Goal: Information Seeking & Learning: Learn about a topic

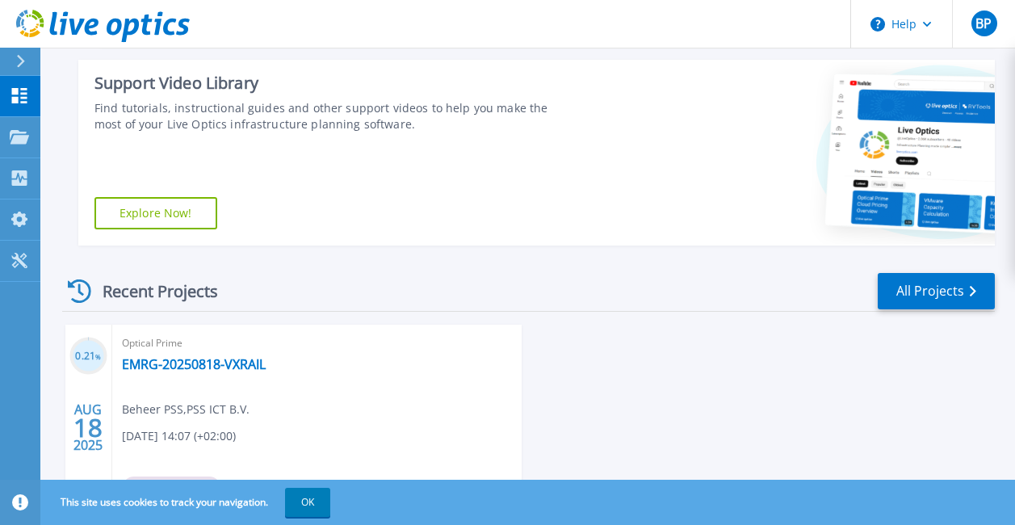
scroll to position [323, 0]
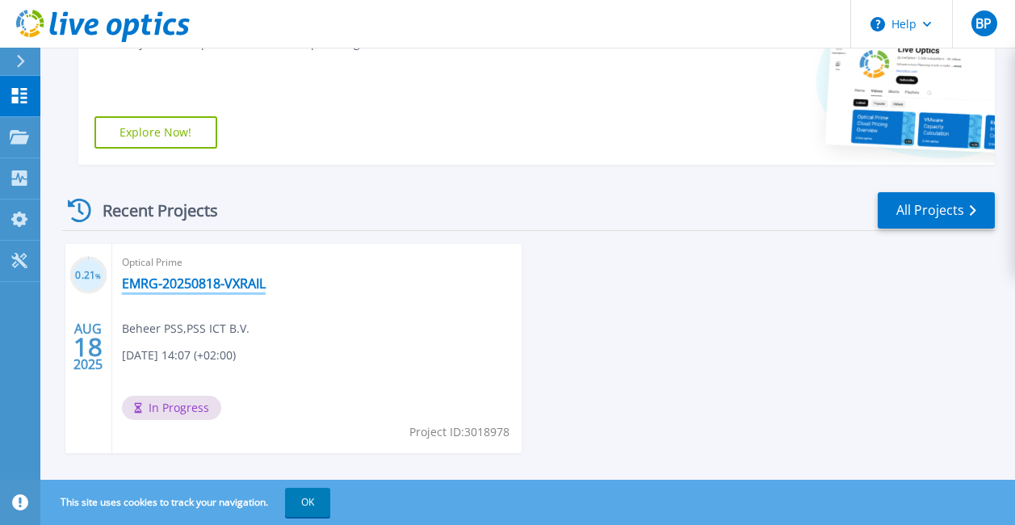
click at [247, 284] on link "EMRG-20250818-VXRAIL" at bounding box center [194, 283] width 144 height 16
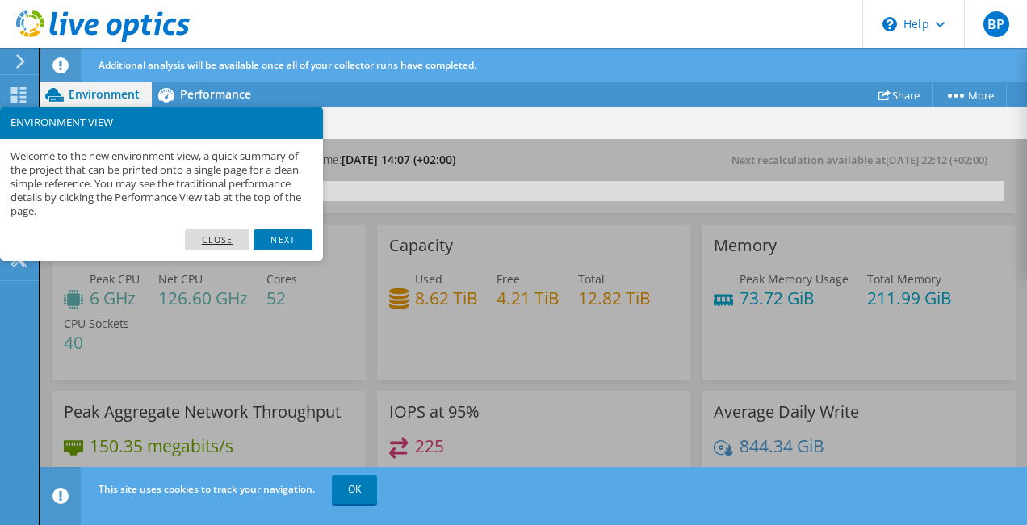
click at [215, 245] on link "Close" at bounding box center [217, 239] width 65 height 21
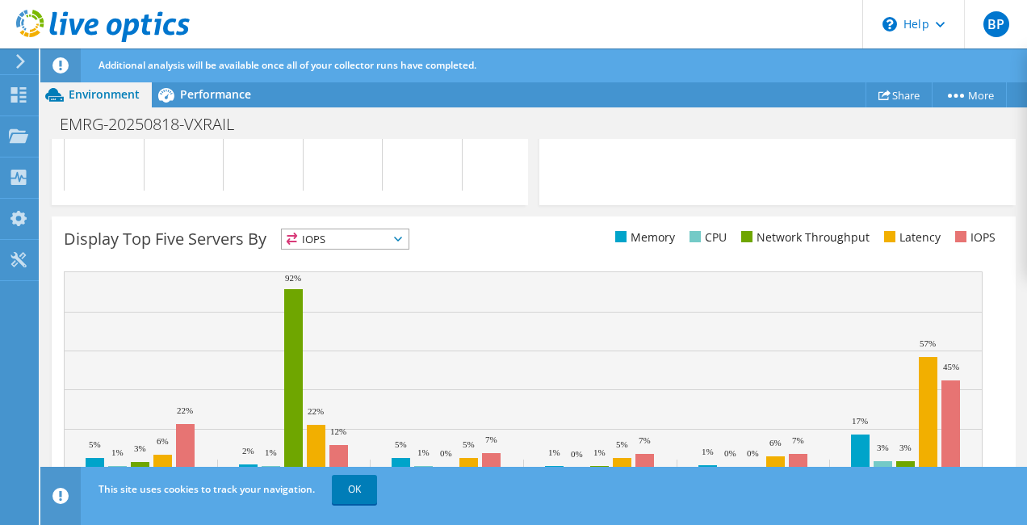
scroll to position [692, 0]
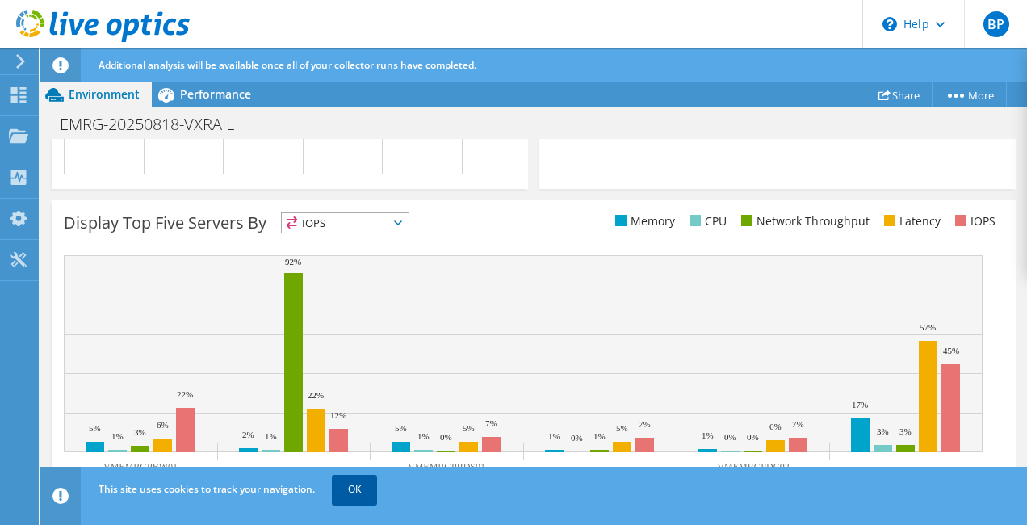
click at [370, 490] on link "OK" at bounding box center [354, 489] width 45 height 29
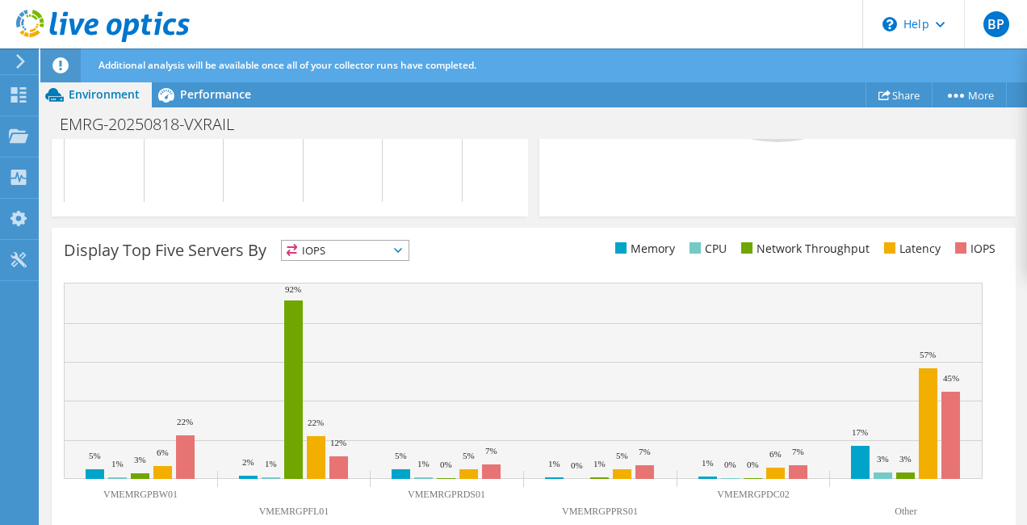
scroll to position [660, 0]
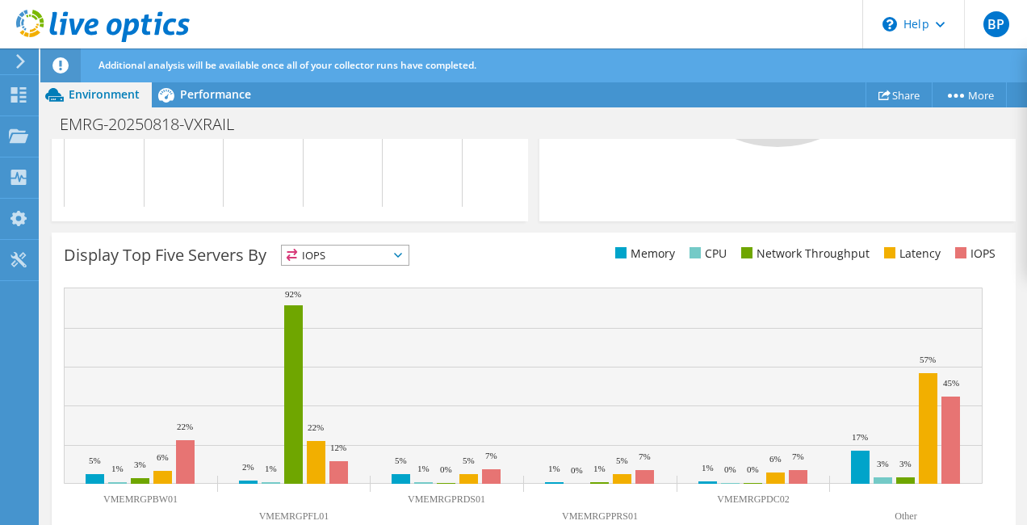
click at [376, 258] on span "IOPS" at bounding box center [345, 255] width 127 height 19
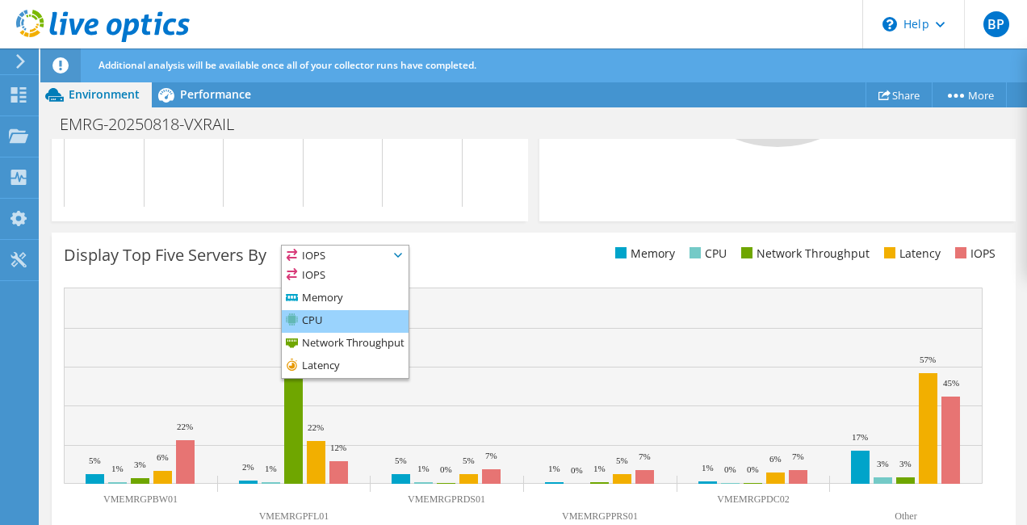
click at [353, 318] on li "CPU" at bounding box center [345, 321] width 127 height 23
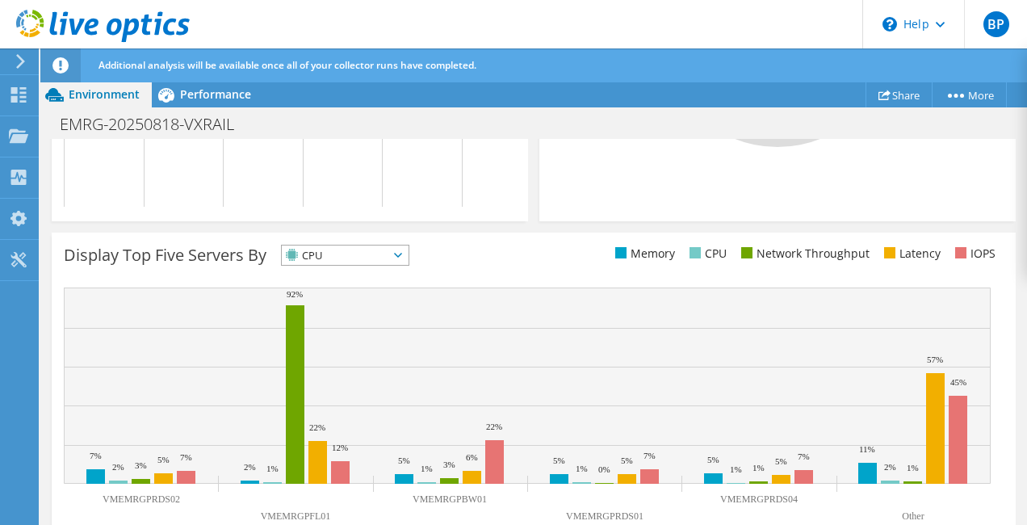
click at [342, 259] on span "CPU" at bounding box center [335, 255] width 107 height 19
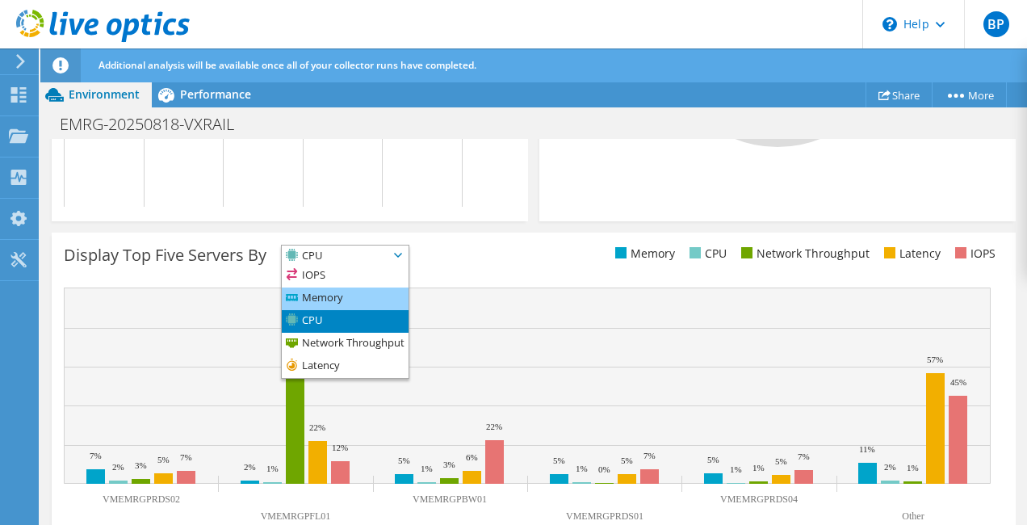
click at [341, 296] on li "Memory" at bounding box center [345, 299] width 127 height 23
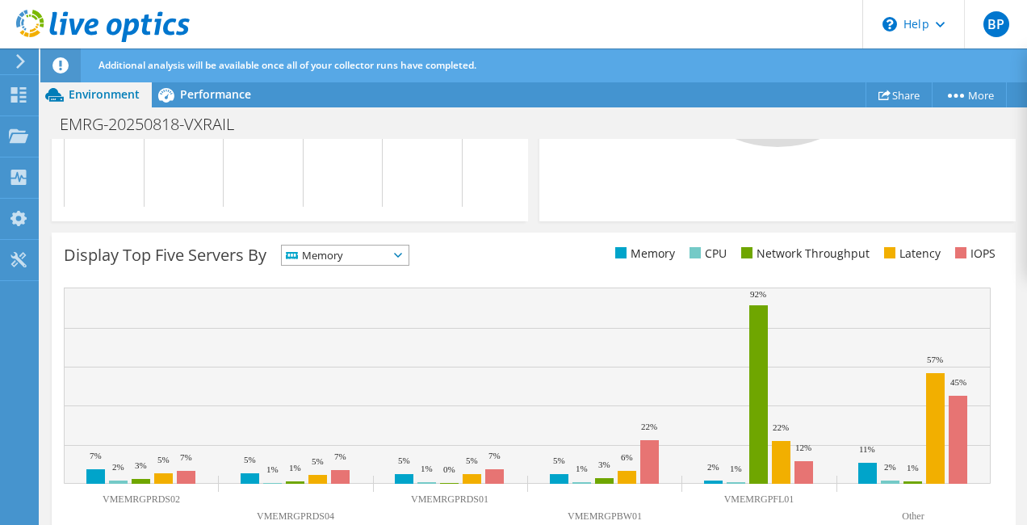
click at [352, 250] on span "Memory" at bounding box center [335, 255] width 107 height 19
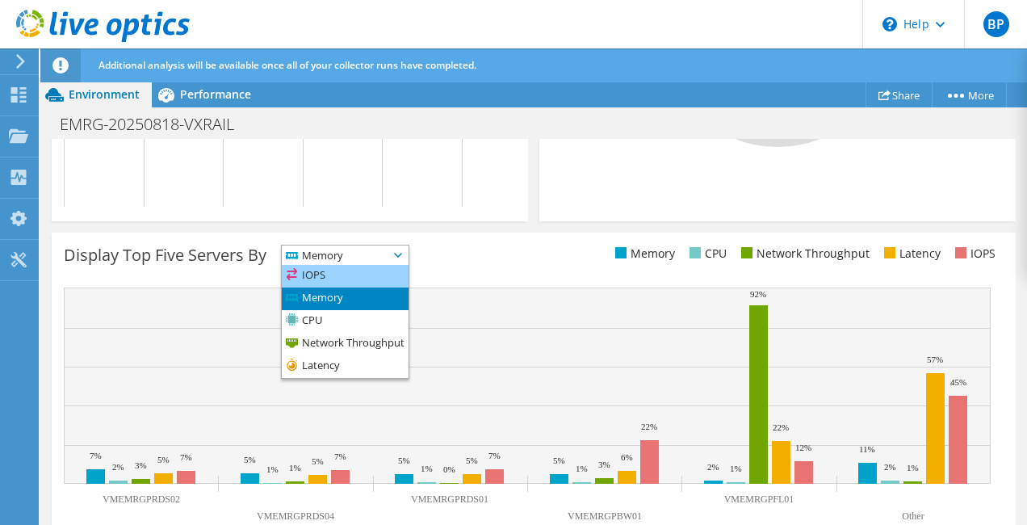
click at [351, 269] on li "IOPS" at bounding box center [345, 276] width 127 height 23
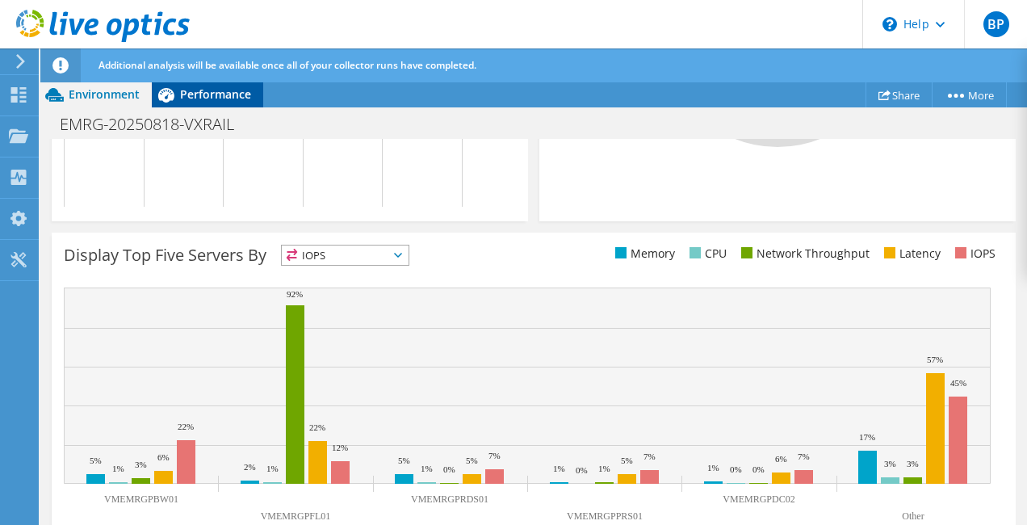
click at [235, 100] on span "Performance" at bounding box center [215, 93] width 71 height 15
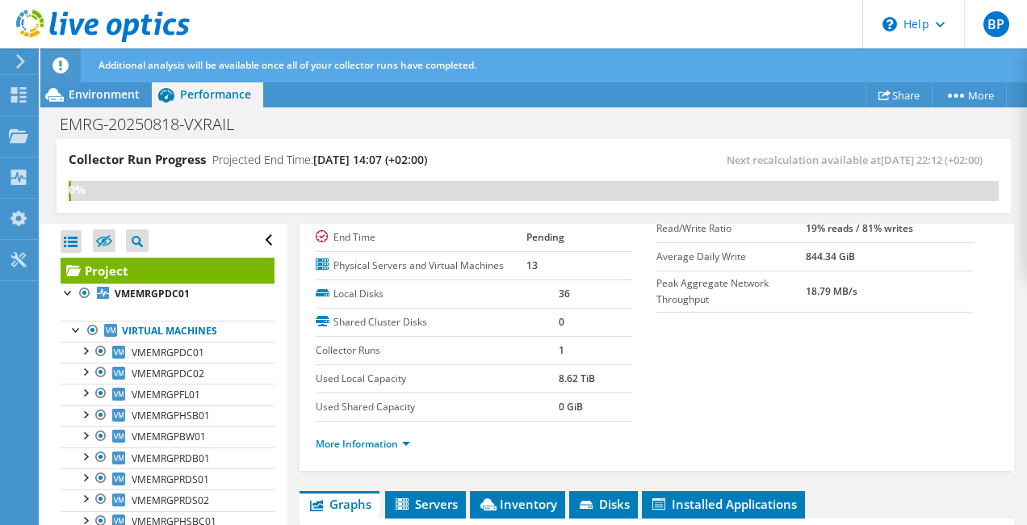
scroll to position [81, 0]
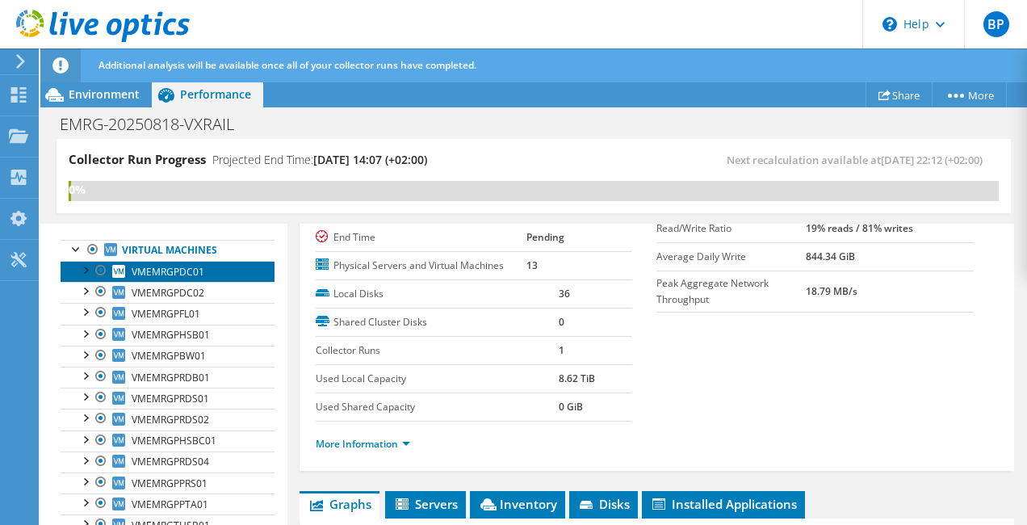
click at [180, 278] on span "VMEMRGPDC01" at bounding box center [168, 272] width 73 height 14
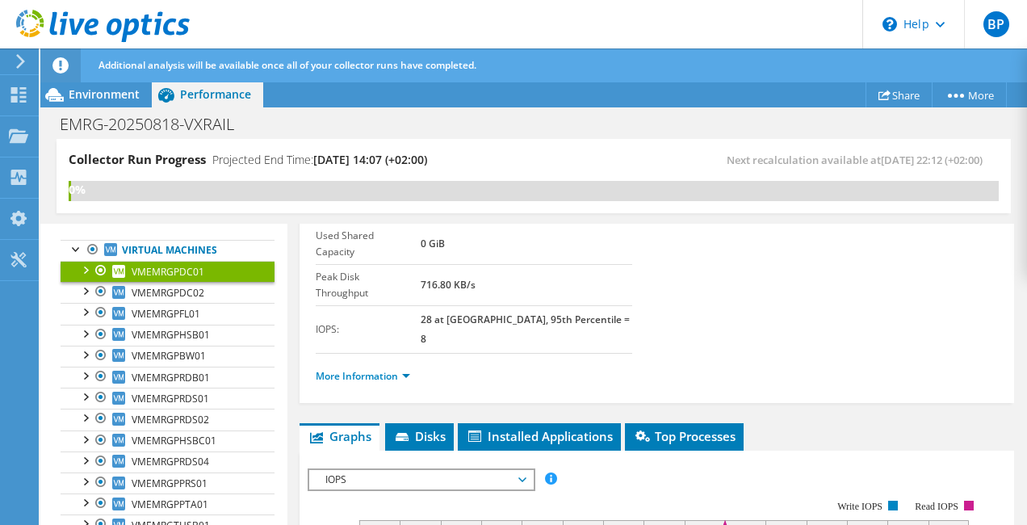
scroll to position [404, 0]
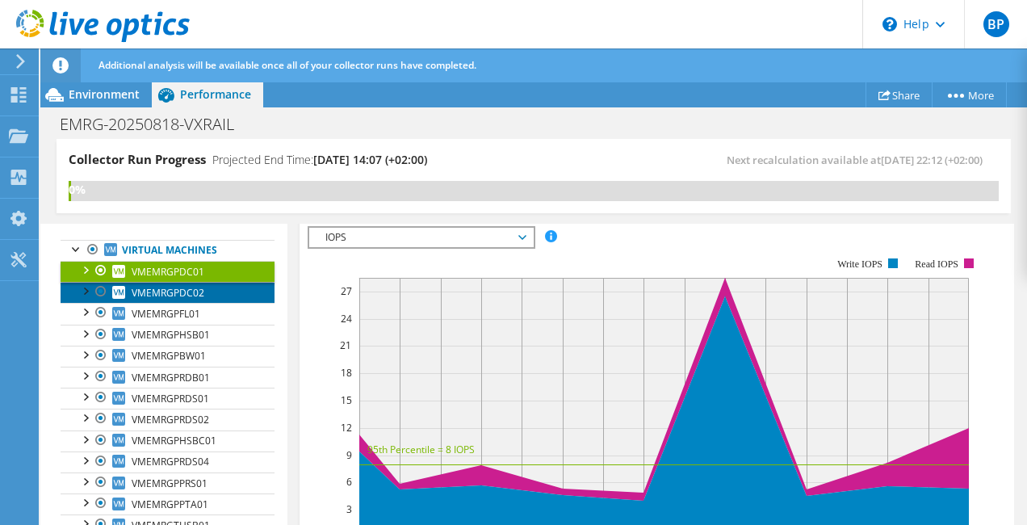
click at [186, 297] on span "VMEMRGPDC02" at bounding box center [168, 293] width 73 height 14
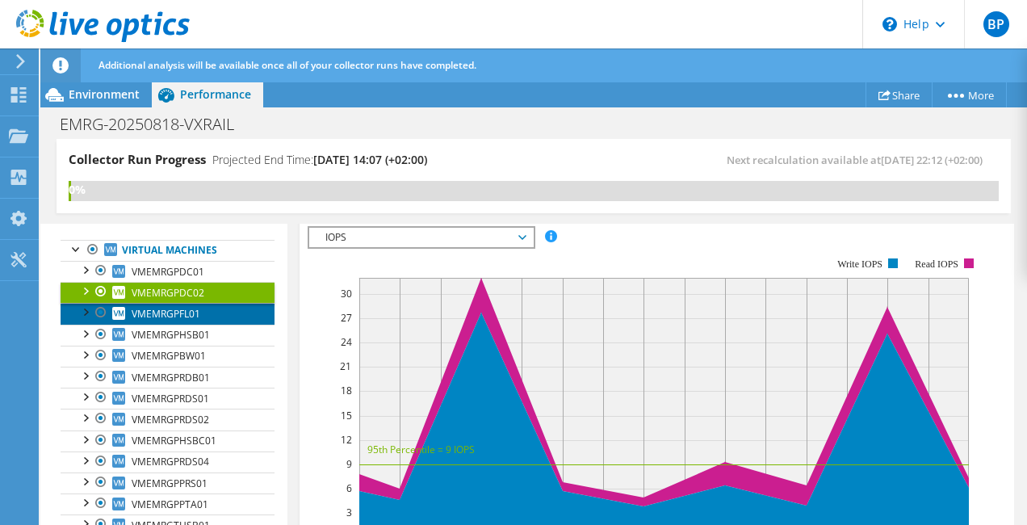
click at [174, 306] on link "VMEMRGPFL01" at bounding box center [168, 313] width 214 height 21
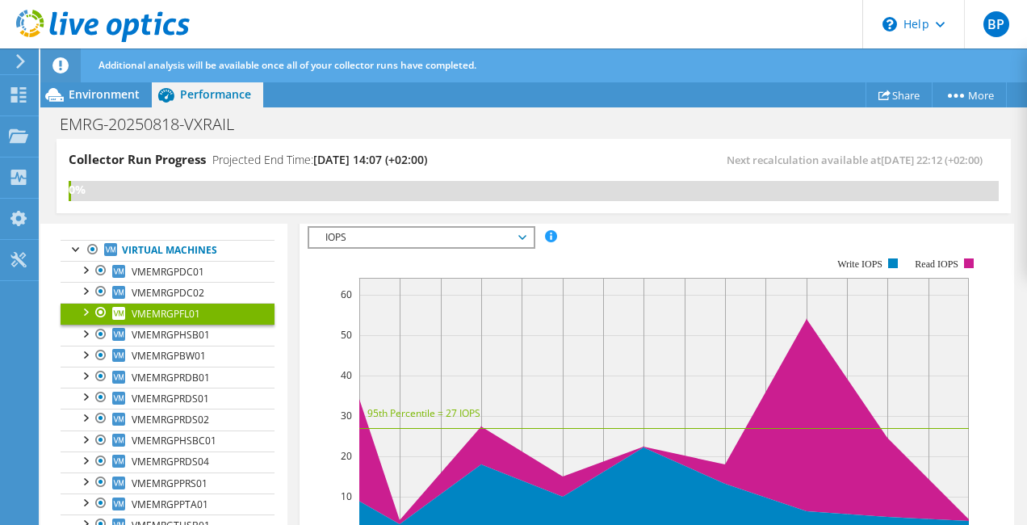
scroll to position [126, 0]
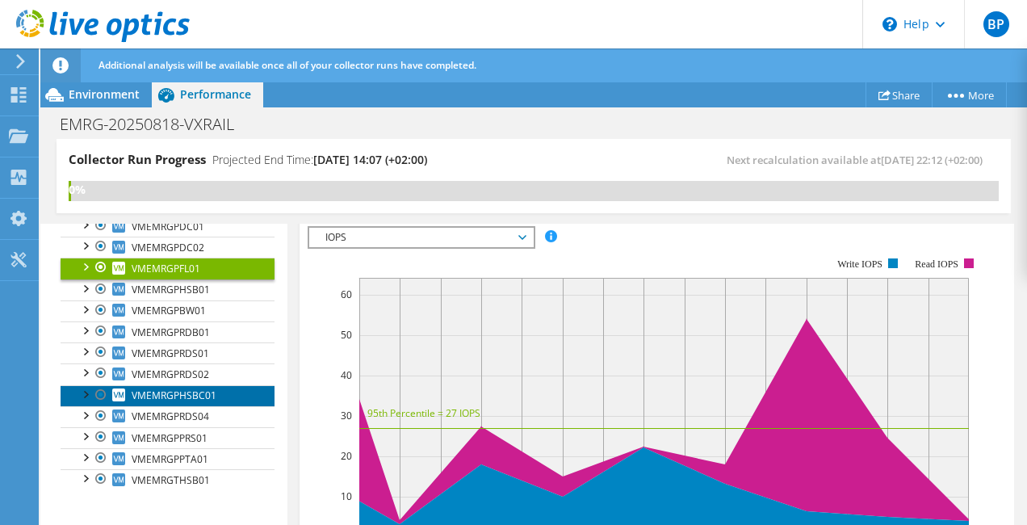
click at [200, 401] on span "VMEMRGPHSBC01" at bounding box center [174, 396] width 85 height 14
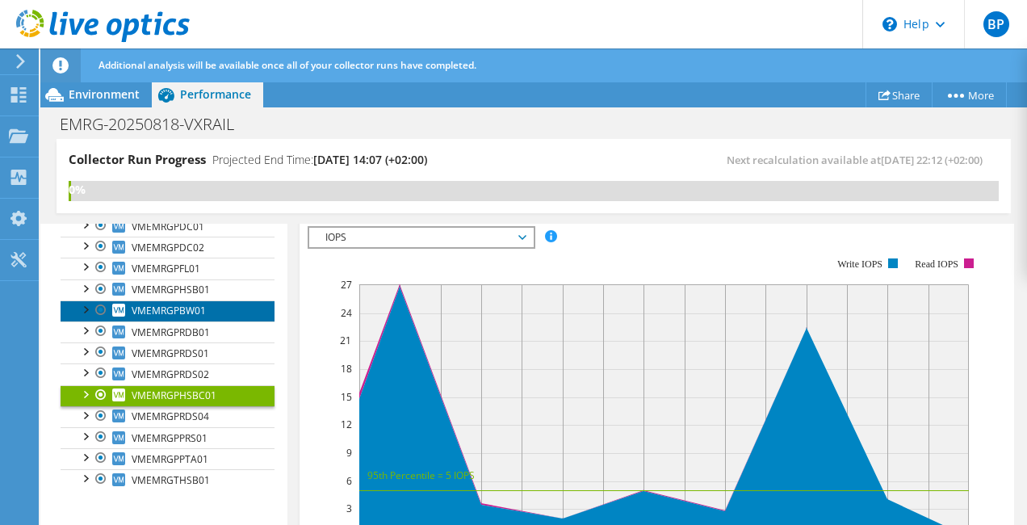
click at [177, 314] on span "VMEMRGPBW01" at bounding box center [169, 311] width 74 height 14
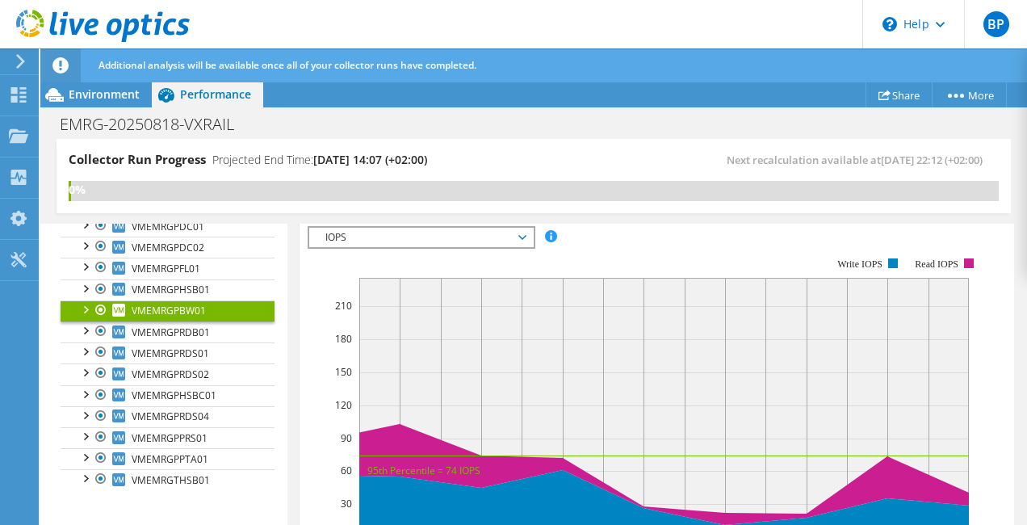
click at [86, 309] on div at bounding box center [85, 308] width 16 height 16
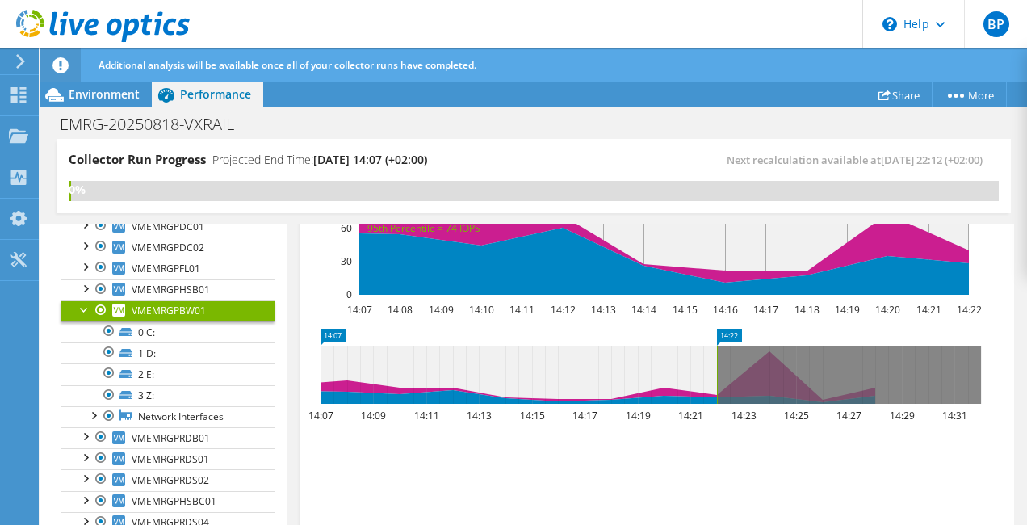
scroll to position [721, 0]
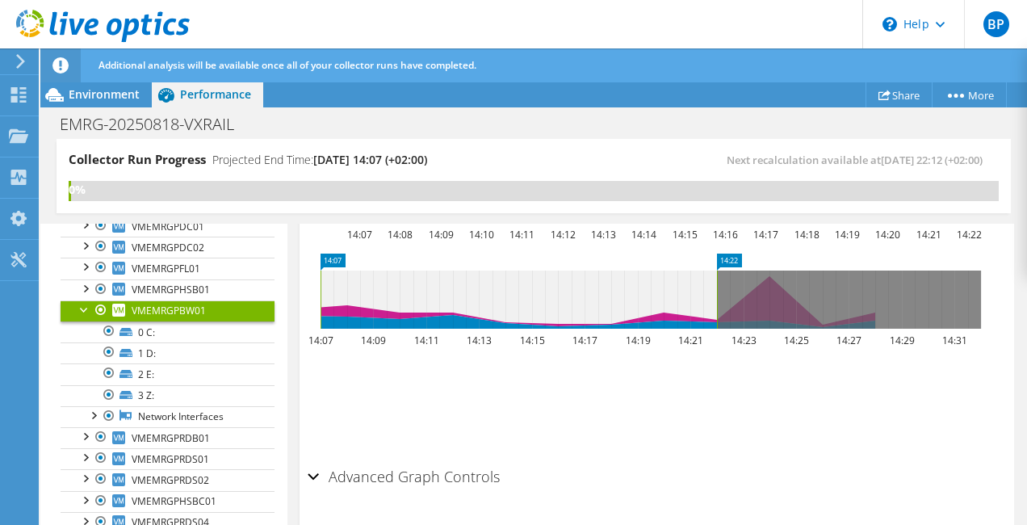
click at [318, 460] on div "Advanced Graph Controls" at bounding box center [657, 477] width 699 height 35
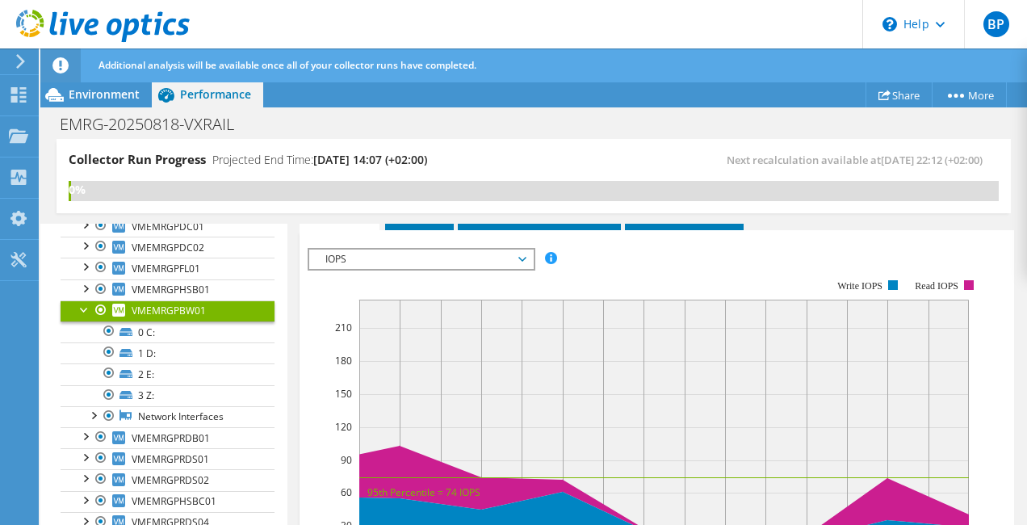
scroll to position [463, 0]
